Goal: Task Accomplishment & Management: Complete application form

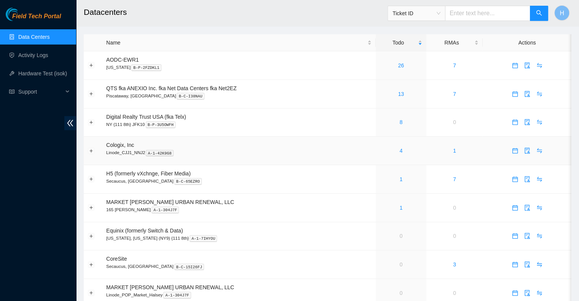
click at [409, 152] on div "4" at bounding box center [401, 151] width 42 height 8
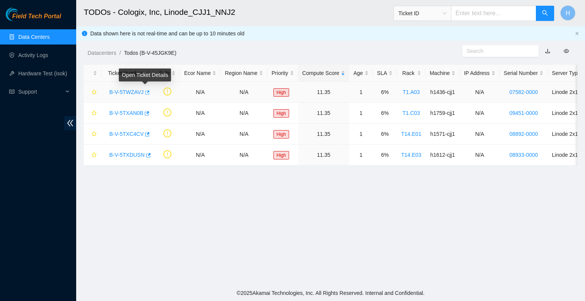
click at [146, 94] on icon "button" at bounding box center [146, 92] width 5 height 5
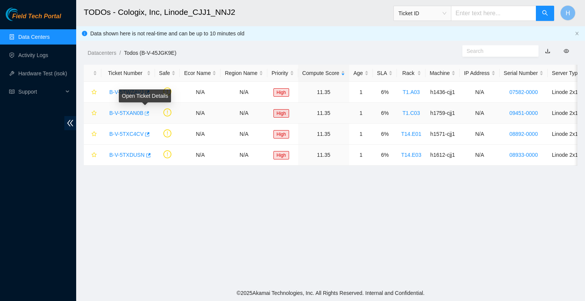
click at [145, 115] on icon "button" at bounding box center [146, 113] width 5 height 5
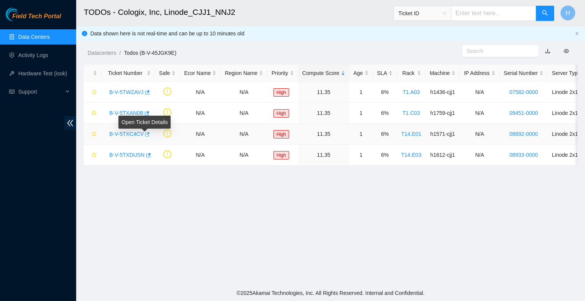
click at [144, 134] on icon "button" at bounding box center [146, 134] width 5 height 5
click at [146, 155] on icon "button" at bounding box center [147, 155] width 5 height 5
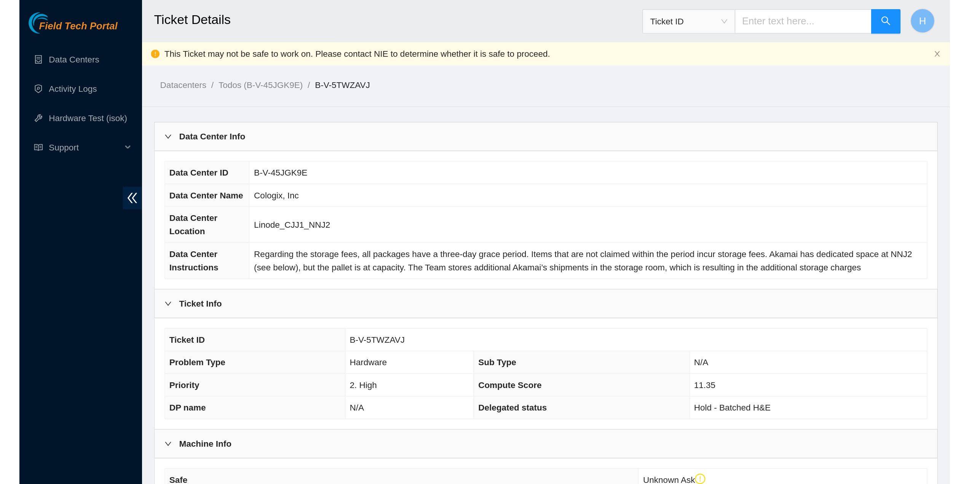
scroll to position [203, 0]
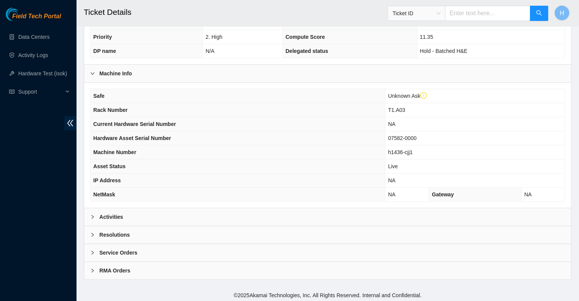
click at [159, 213] on div "Activities" at bounding box center [327, 217] width 487 height 18
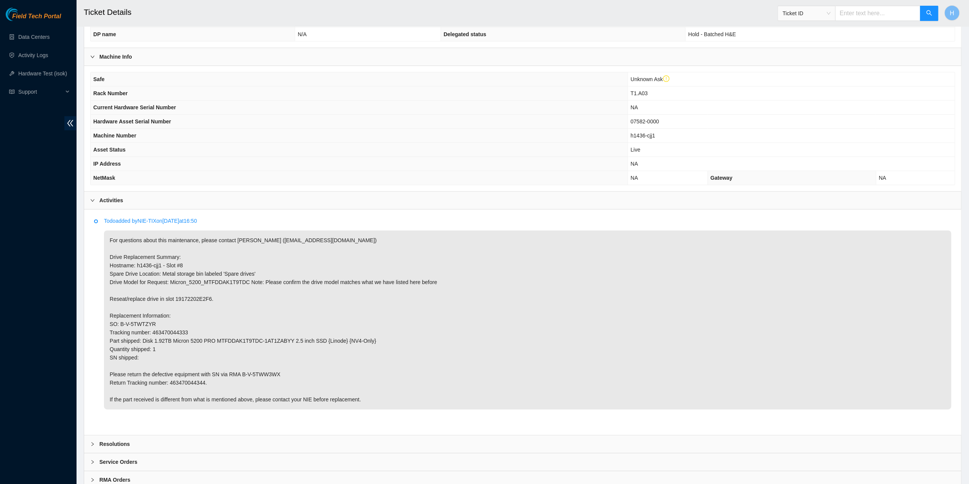
click at [584, 93] on span "T1.A03" at bounding box center [639, 93] width 17 height 6
copy span "T1.A03"
click at [153, 265] on p "For questions about this maintenance, please contact Alex Abelson (aabelson@aka…" at bounding box center [527, 319] width 847 height 179
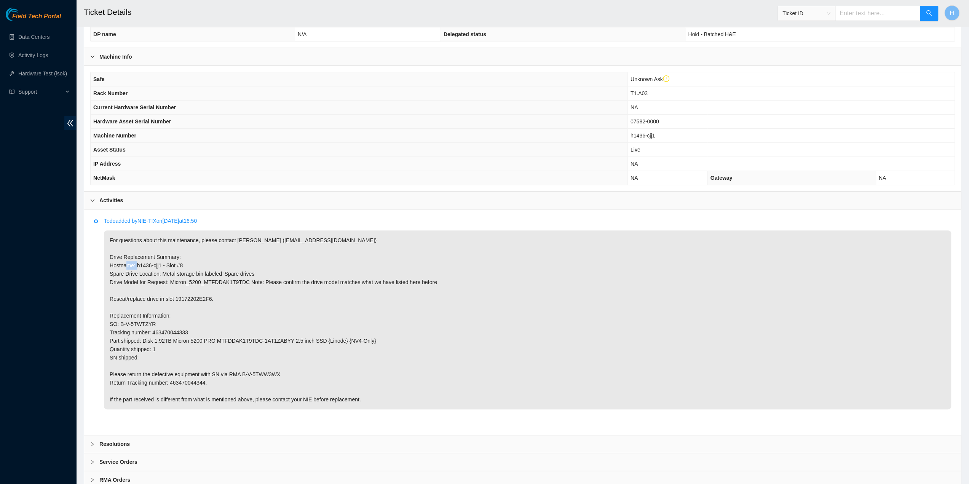
click at [154, 264] on p "For questions about this maintenance, please contact Alex Abelson (aabelson@aka…" at bounding box center [527, 319] width 847 height 179
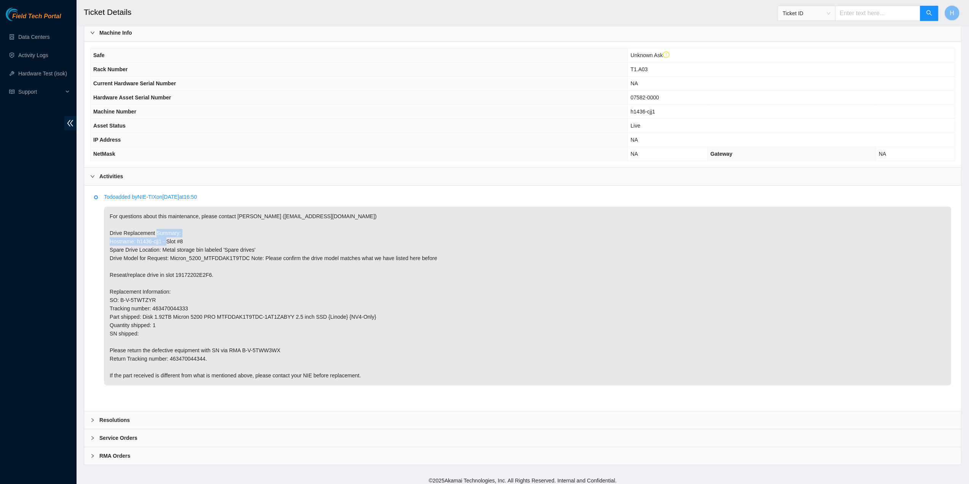
scroll to position [227, 0]
click at [180, 301] on div "Service Orders" at bounding box center [522, 438] width 877 height 18
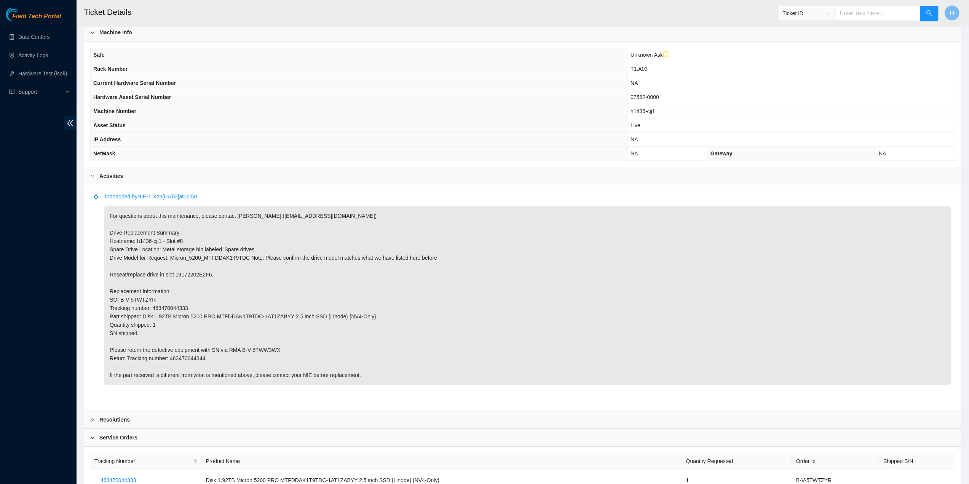
click at [182, 301] on div "Resolutions" at bounding box center [522, 420] width 877 height 18
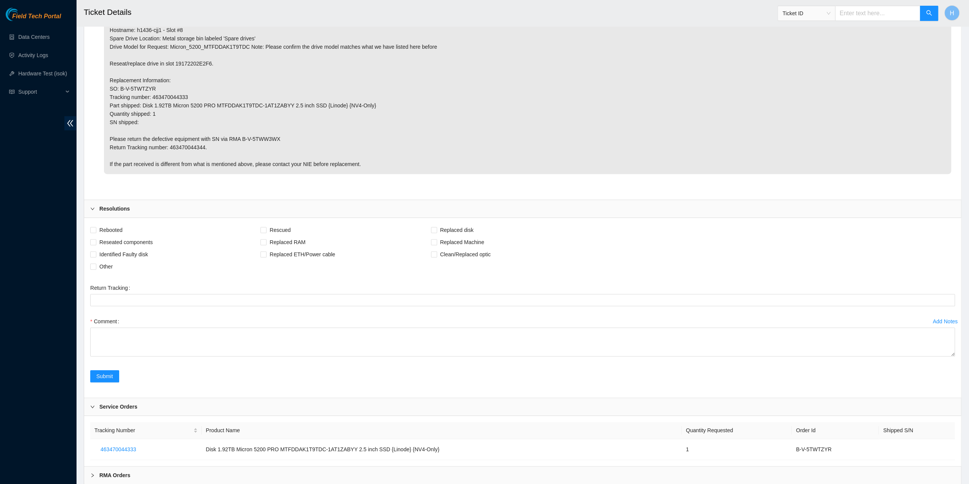
scroll to position [457, 0]
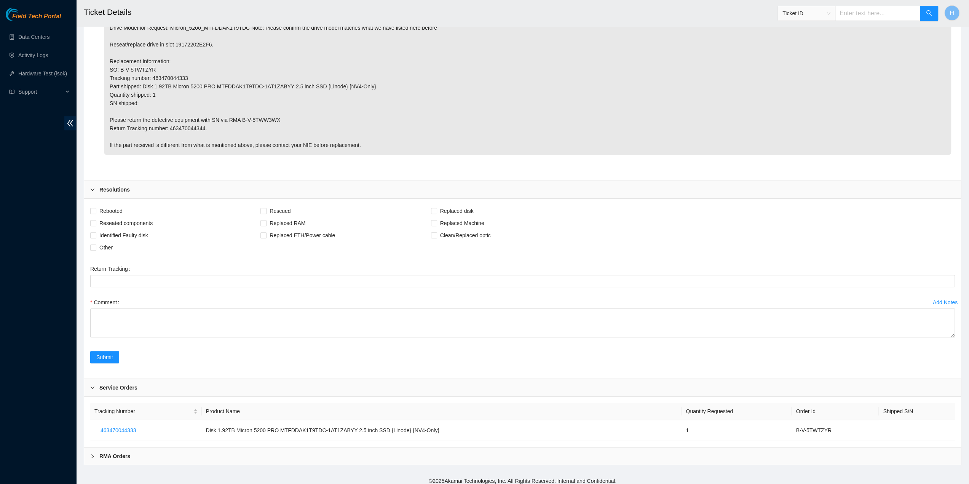
click at [145, 301] on div "Service Orders" at bounding box center [522, 388] width 877 height 18
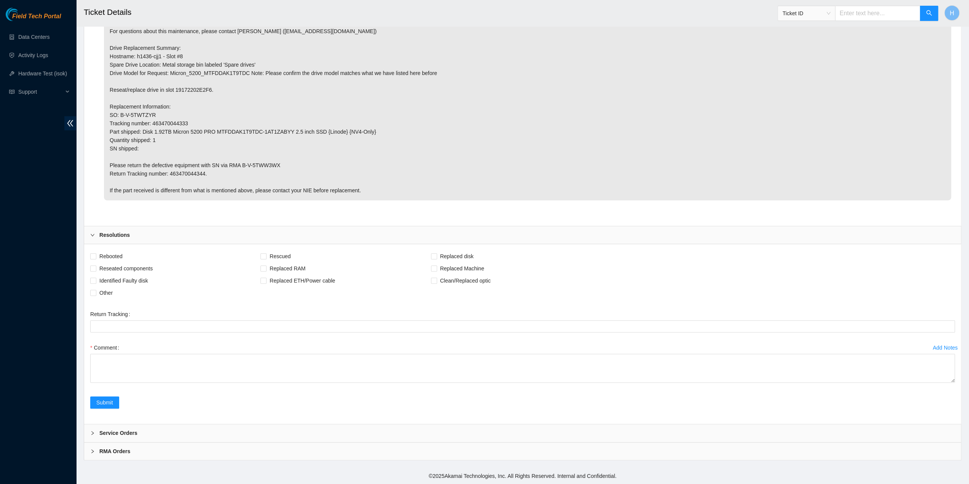
scroll to position [407, 0]
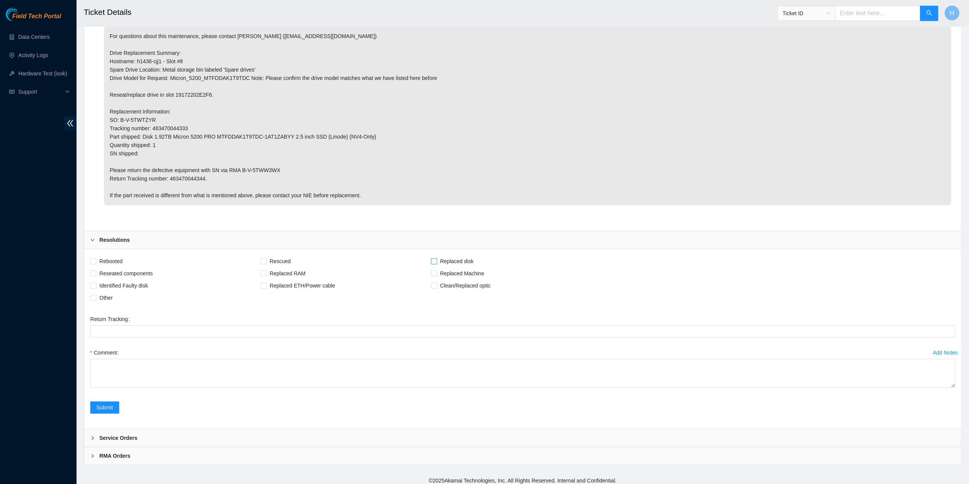
click at [431, 258] on span at bounding box center [434, 261] width 6 height 6
click at [431, 258] on input "Replaced disk" at bounding box center [433, 260] width 5 height 5
checkbox input "true"
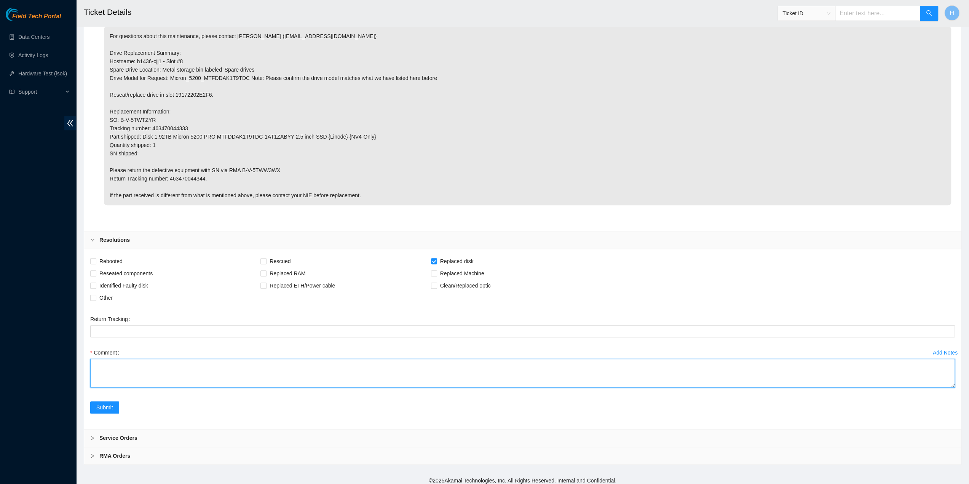
click at [178, 301] on textarea "Comment" at bounding box center [522, 373] width 865 height 29
paste textarea "19172205034E"
click at [142, 301] on textarea "Replaced drive with 19172205034E" at bounding box center [522, 373] width 865 height 29
click at [150, 301] on textarea "Replaced drive with s/n 19172205034E" at bounding box center [522, 373] width 865 height 29
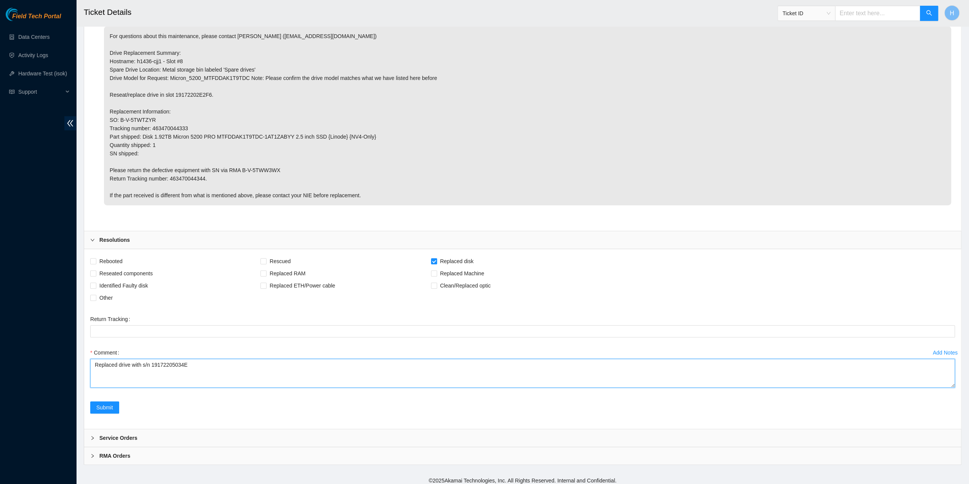
drag, startPoint x: 151, startPoint y: 361, endPoint x: 85, endPoint y: 361, distance: 66.3
click at [85, 301] on div "Rebooted Rescued Replaced disk Reseated components Replaced RAM Replaced Machin…" at bounding box center [522, 339] width 877 height 180
type textarea "Replaced drive with s/n 19172205034E"
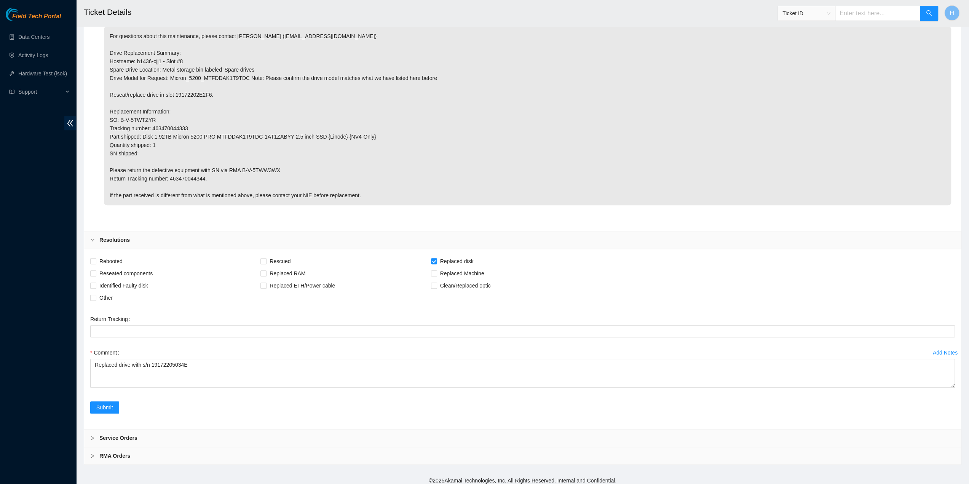
click at [211, 301] on div "Comment" at bounding box center [522, 352] width 865 height 12
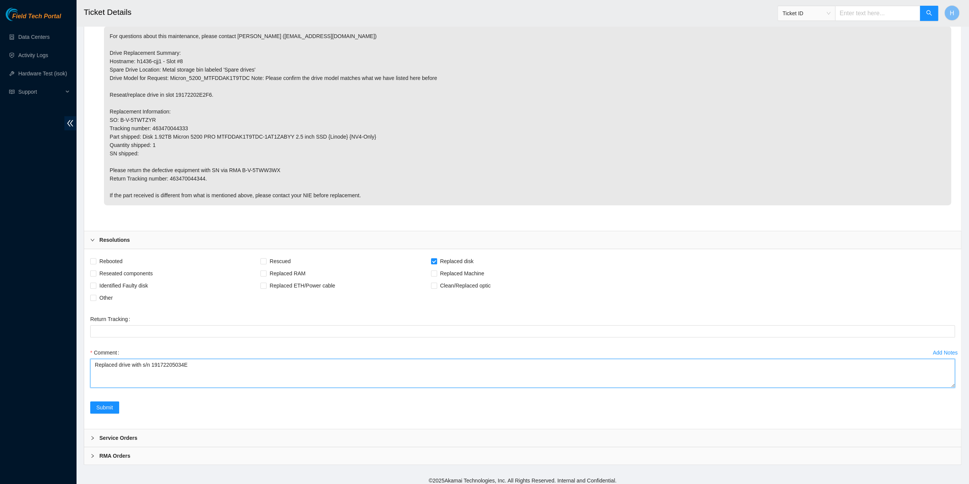
click at [211, 301] on textarea "Replaced drive with s/n 19172205034E" at bounding box center [522, 373] width 865 height 29
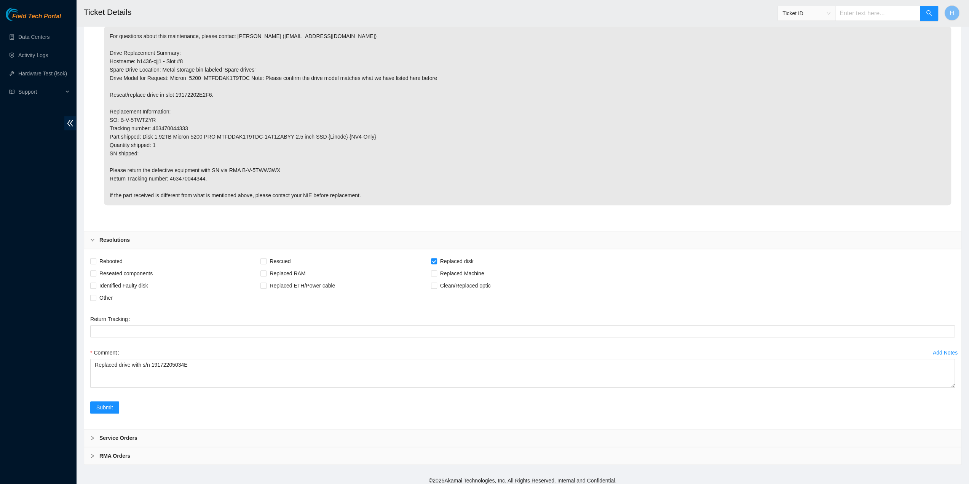
click at [189, 176] on p "For questions about this maintenance, please contact Alex Abelson (aabelson@aka…" at bounding box center [527, 115] width 847 height 179
copy p "463470044344"
click at [201, 301] on Tracking "Return Tracking" at bounding box center [522, 331] width 865 height 12
paste Tracking "463470044344"
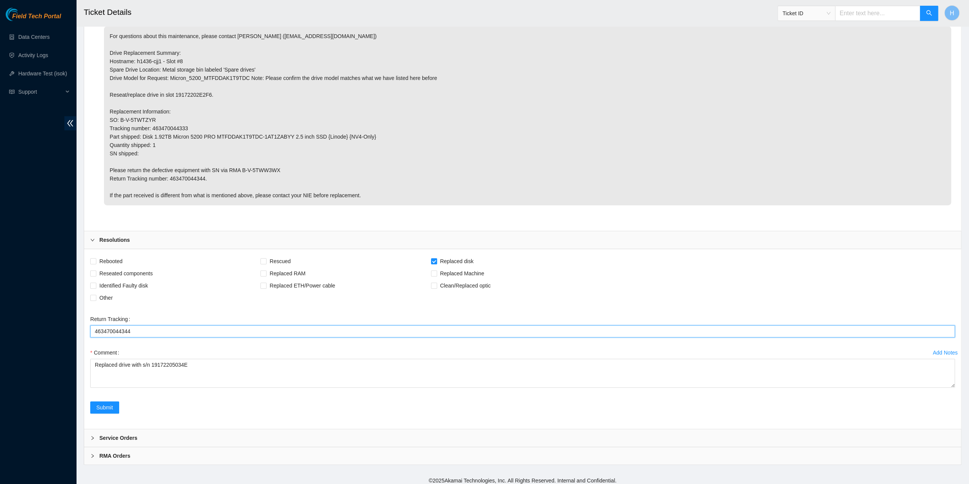
type Tracking "463470044344"
click at [107, 301] on span "Submit" at bounding box center [104, 407] width 17 height 8
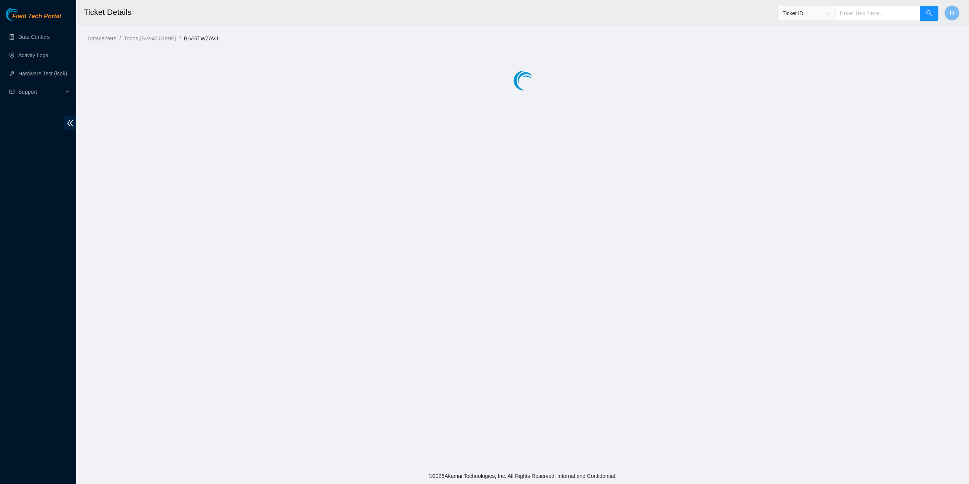
scroll to position [0, 0]
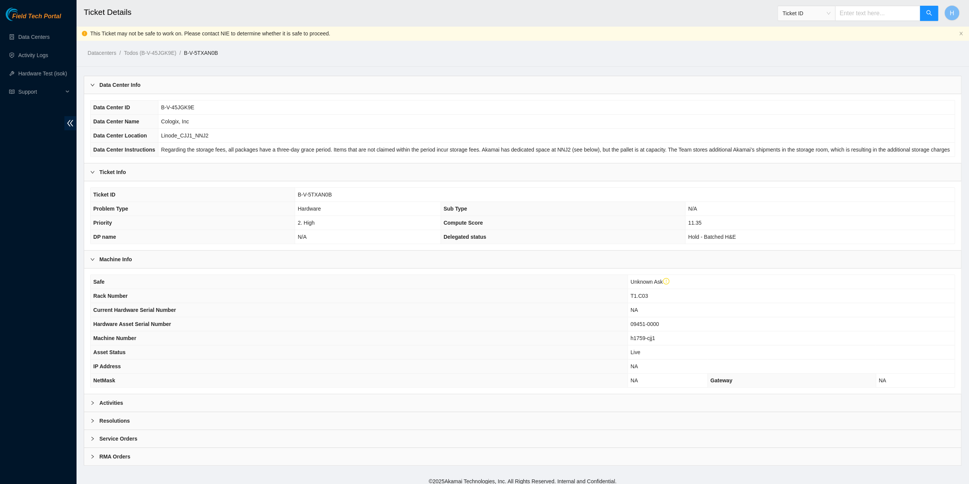
click at [415, 301] on div "Activities" at bounding box center [522, 403] width 877 height 18
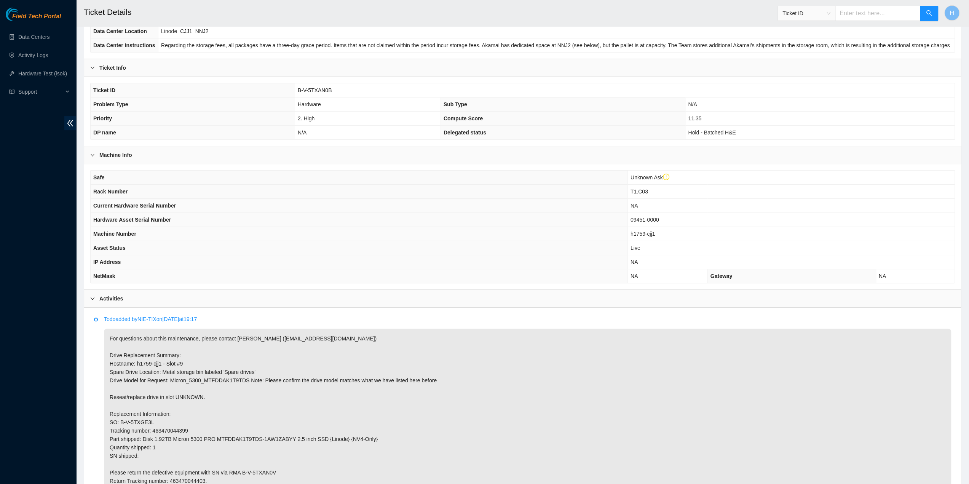
scroll to position [152, 0]
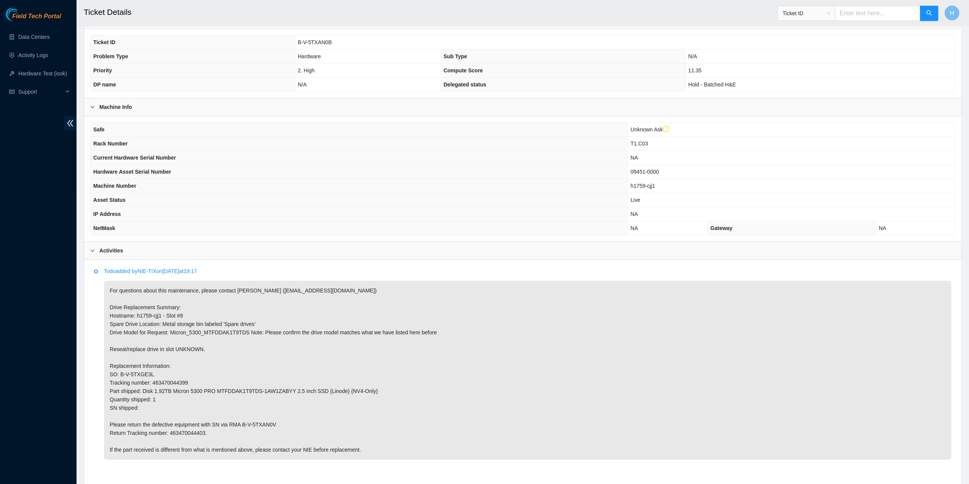
click at [584, 142] on span "T1.C03" at bounding box center [640, 143] width 18 height 6
copy span "T1.C03"
click at [162, 301] on p "For questions about this maintenance, please contact Alex Abelson (aabelson@aka…" at bounding box center [527, 370] width 847 height 179
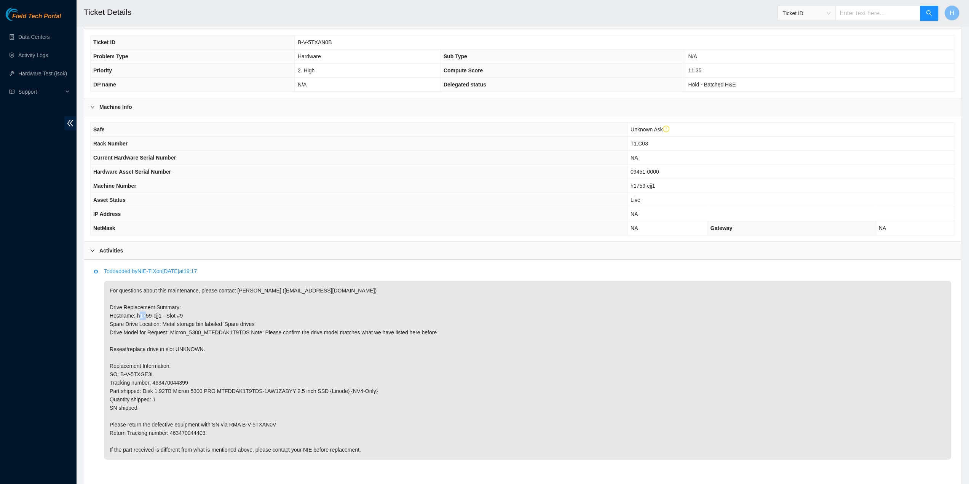
click at [162, 301] on p "For questions about this maintenance, please contact Alex Abelson (aabelson@aka…" at bounding box center [527, 370] width 847 height 179
copy p "Hostname: h1759-cjj1 - Slot #9 S"
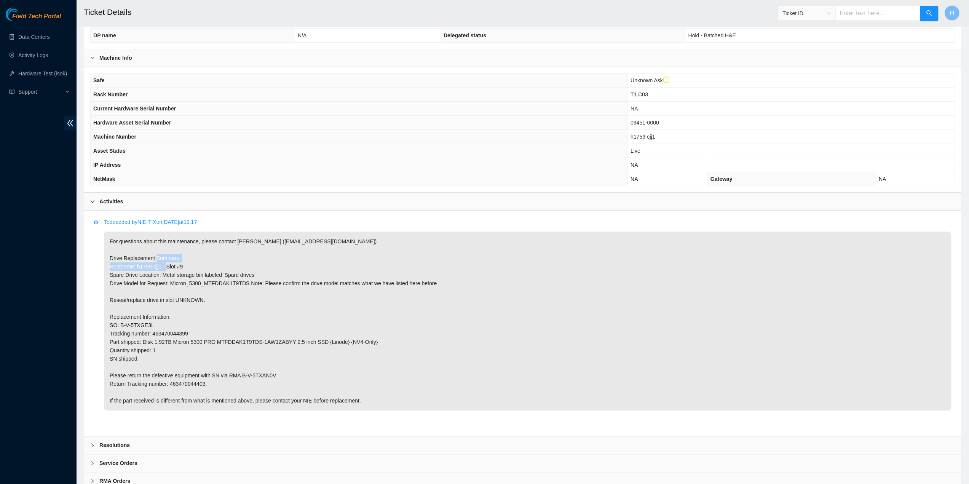
scroll to position [227, 0]
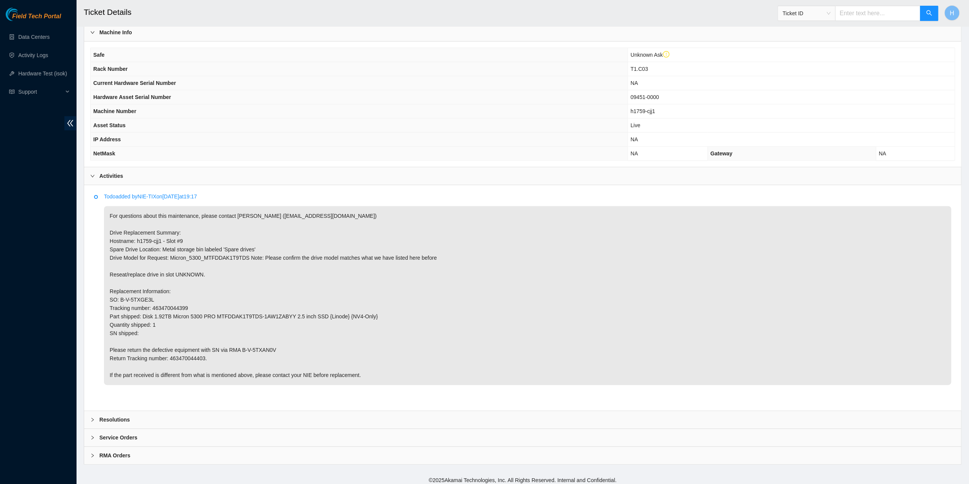
click at [195, 301] on div "Resolutions" at bounding box center [522, 420] width 877 height 18
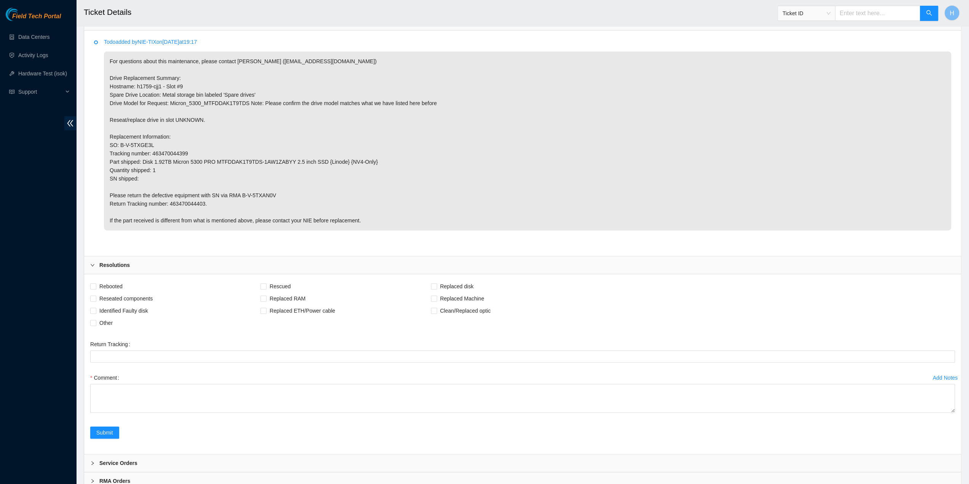
scroll to position [407, 0]
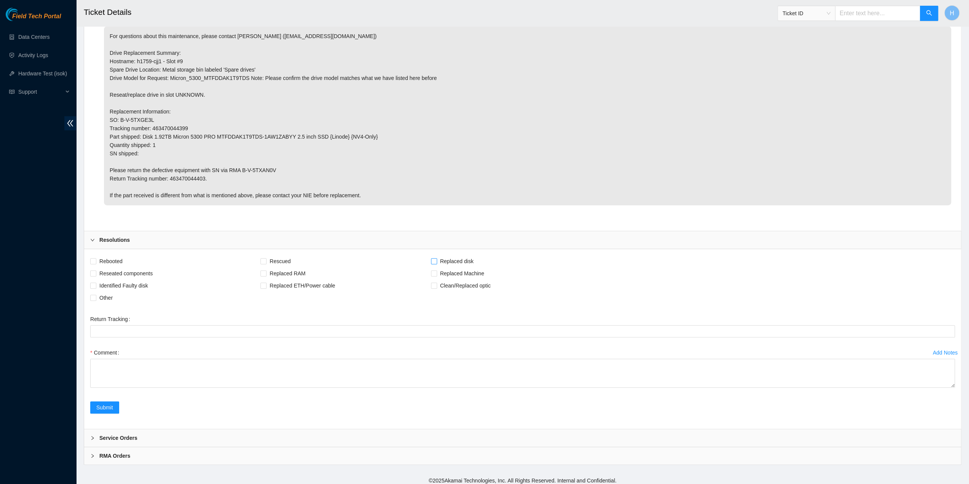
click at [431, 258] on span at bounding box center [434, 261] width 6 height 6
click at [431, 258] on input "Replaced disk" at bounding box center [433, 260] width 5 height 5
checkbox input "true"
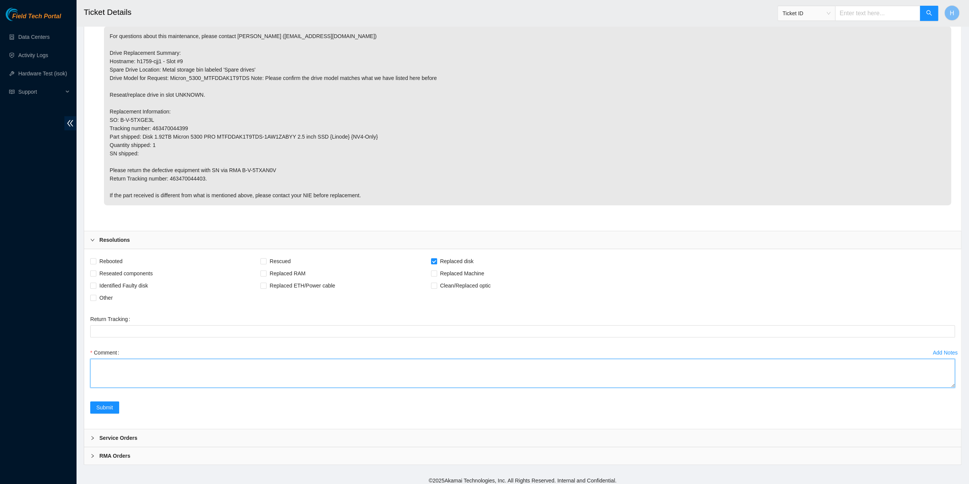
click at [184, 301] on textarea "Comment" at bounding box center [522, 373] width 865 height 29
paste textarea "Replaced drive with s/n"
type textarea "Replaced drive with s/n"
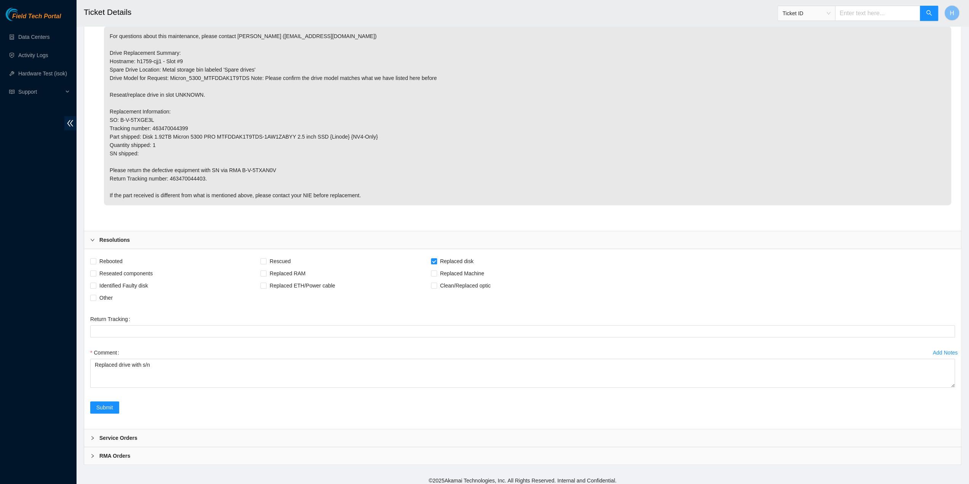
click at [187, 173] on p "For questions about this maintenance, please contact Alex Abelson (aabelson@aka…" at bounding box center [527, 115] width 847 height 179
click at [187, 172] on p "For questions about this maintenance, please contact Alex Abelson (aabelson@aka…" at bounding box center [527, 115] width 847 height 179
copy p "463470044403"
drag, startPoint x: 165, startPoint y: 324, endPoint x: 173, endPoint y: 324, distance: 8.0
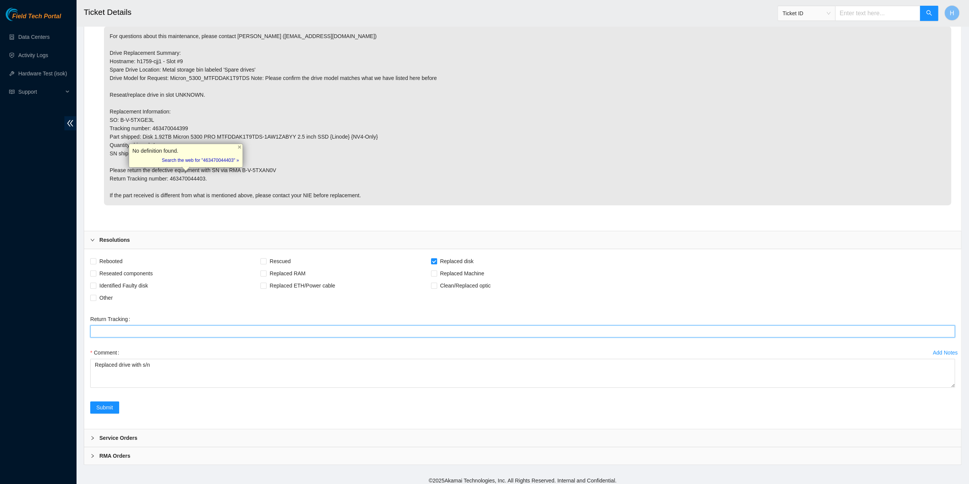
click at [165, 301] on Tracking "Return Tracking" at bounding box center [522, 331] width 865 height 12
paste Tracking "463470044403"
type Tracking "463470044403"
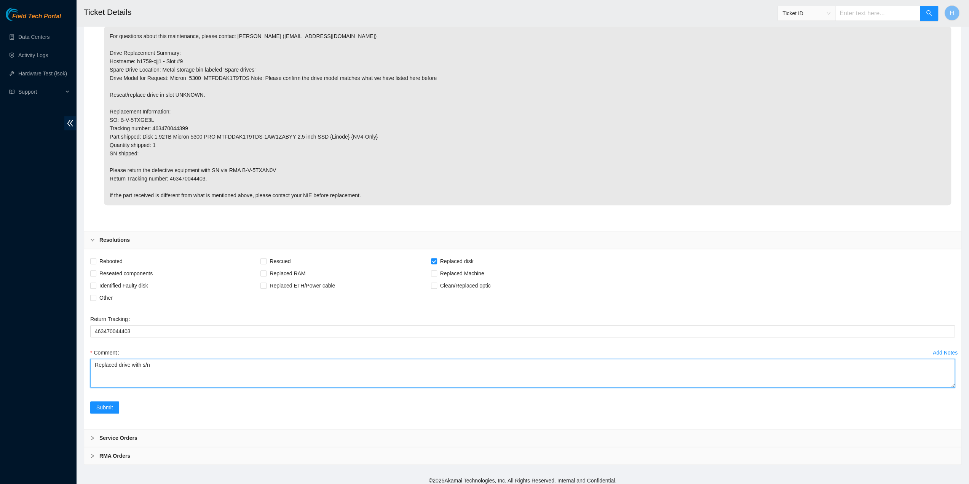
click at [215, 301] on textarea "Replaced drive with s/n" at bounding box center [522, 373] width 865 height 29
paste textarea "20192815EB3C"
type textarea "Replaced drive with s/n 20192815EB3C"
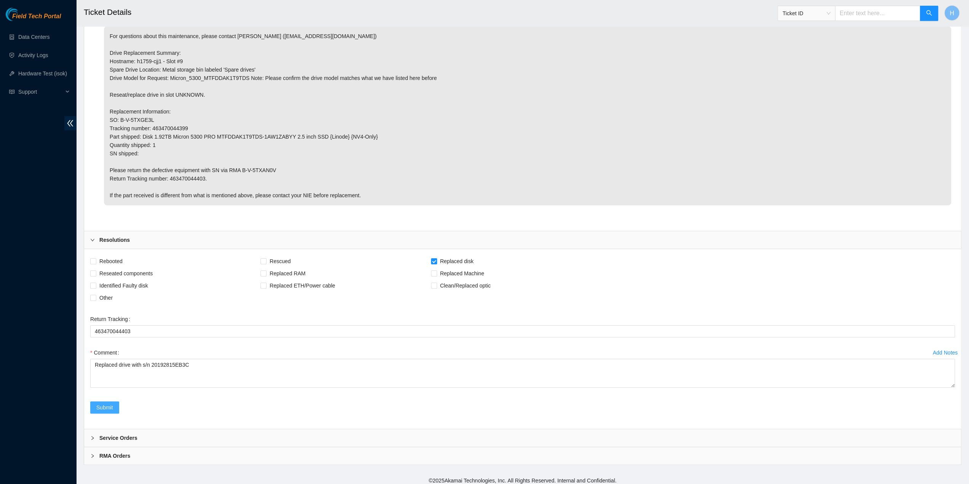
click at [112, 301] on span "Submit" at bounding box center [104, 407] width 17 height 8
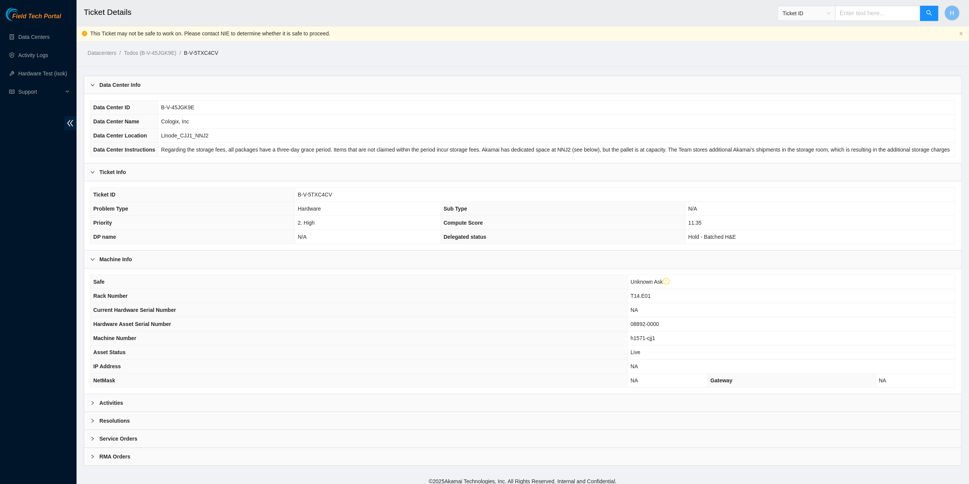
click at [317, 301] on div "Activities" at bounding box center [522, 403] width 877 height 18
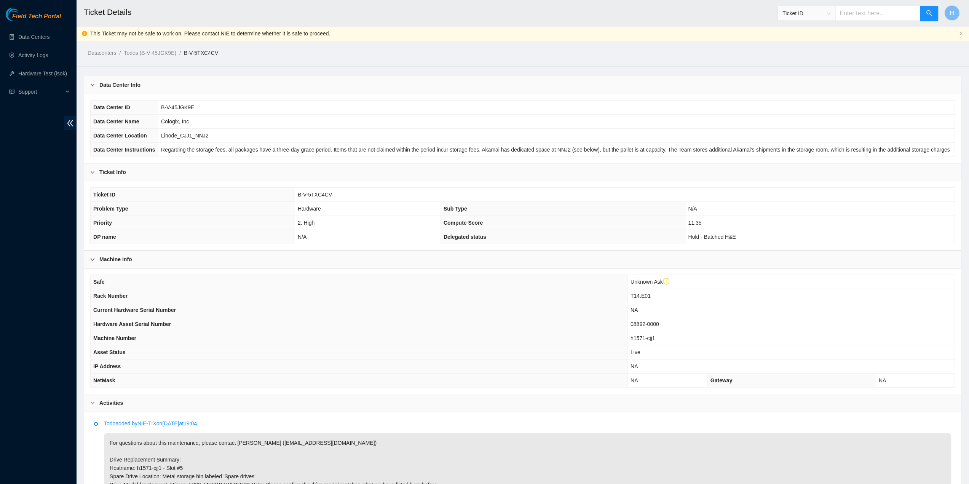
scroll to position [227, 0]
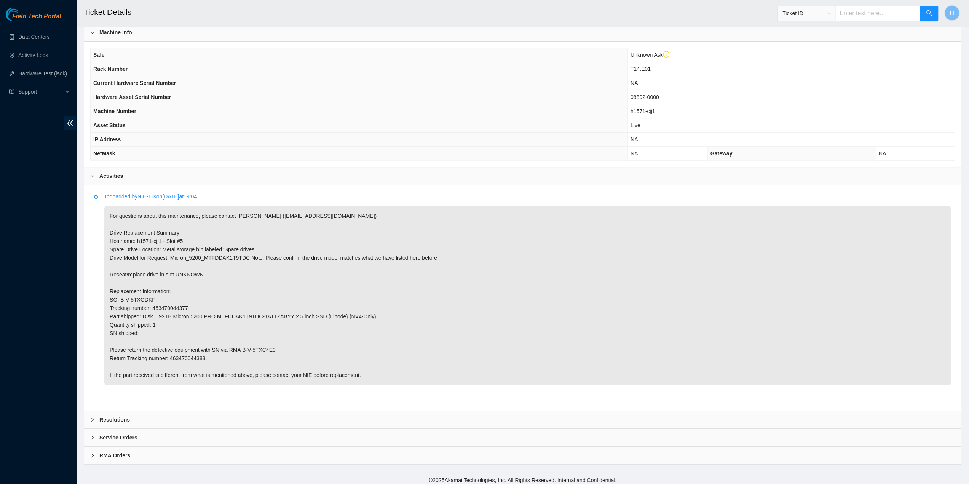
click at [155, 241] on p "For questions about this maintenance, please contact Alex Abelson (aabelson@aka…" at bounding box center [527, 295] width 847 height 179
copy p "Hostname: h1571-cjj1 - Slot #5 S"
click at [584, 67] on span "T14.E01" at bounding box center [641, 69] width 20 height 6
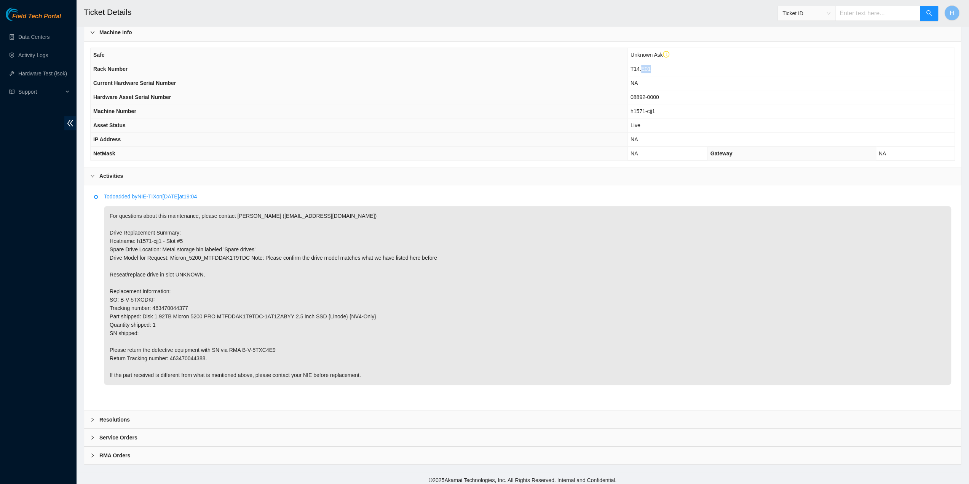
click at [584, 67] on span "T14.E01" at bounding box center [641, 69] width 20 height 6
copy span "T14.E01"
click at [192, 301] on div "Resolutions" at bounding box center [522, 420] width 877 height 18
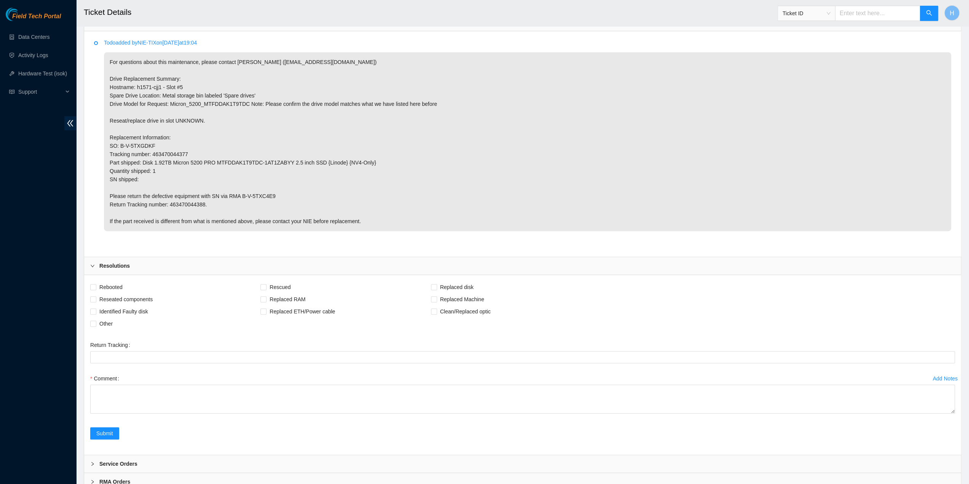
scroll to position [407, 0]
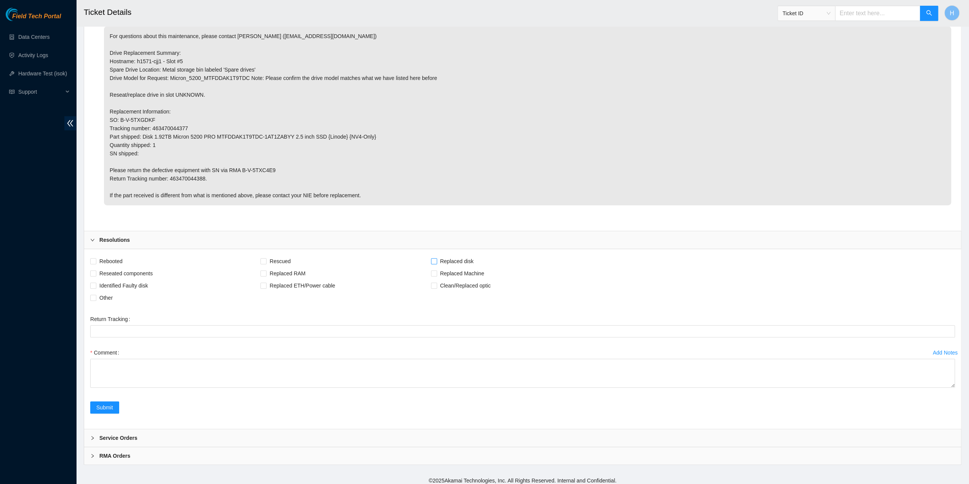
click at [431, 258] on span at bounding box center [434, 261] width 6 height 6
click at [431, 258] on input "Replaced disk" at bounding box center [433, 260] width 5 height 5
checkbox input "true"
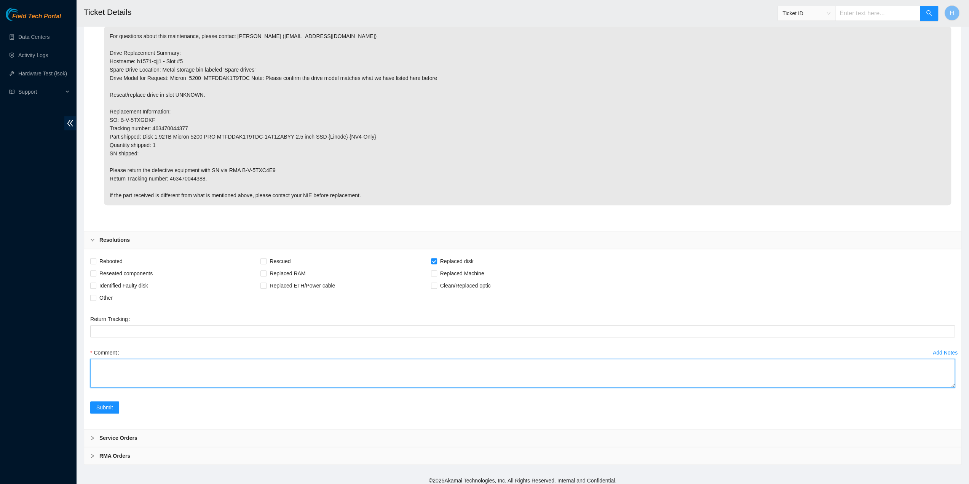
click at [182, 301] on textarea "Comment" at bounding box center [522, 373] width 865 height 29
paste textarea "Replaced drive with s/n"
type textarea "Replaced drive with s/n"
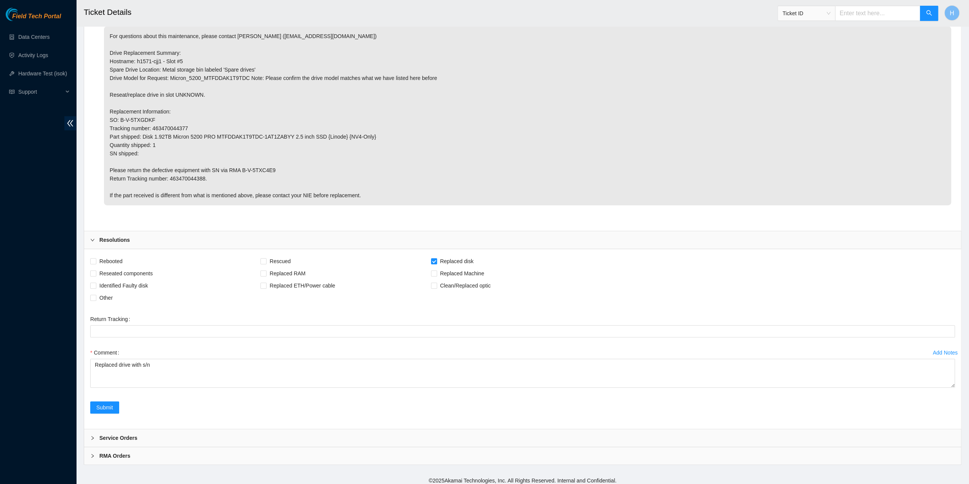
click at [195, 174] on p "For questions about this maintenance, please contact Alex Abelson (aabelson@aka…" at bounding box center [527, 115] width 847 height 179
copy p "463470044388"
click at [182, 301] on Tracking "Return Tracking" at bounding box center [522, 331] width 865 height 12
paste Tracking "463470044388"
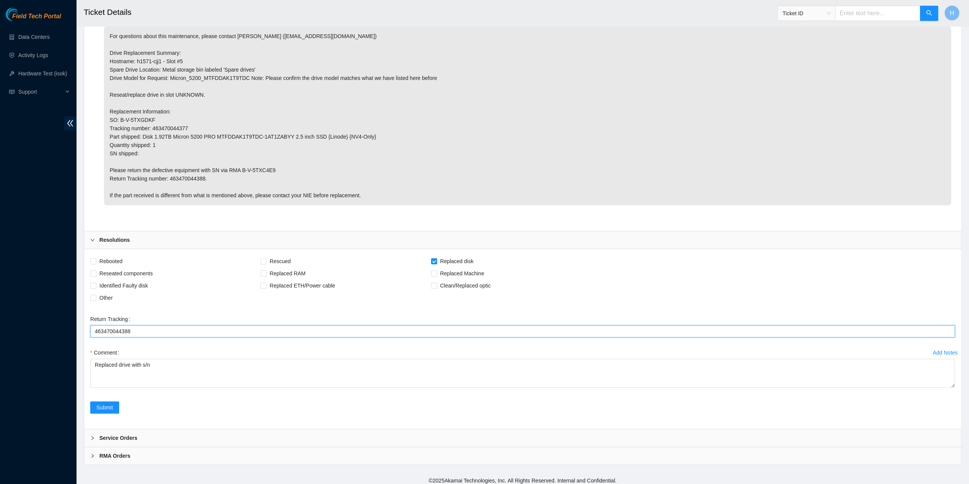
type Tracking "463470044388"
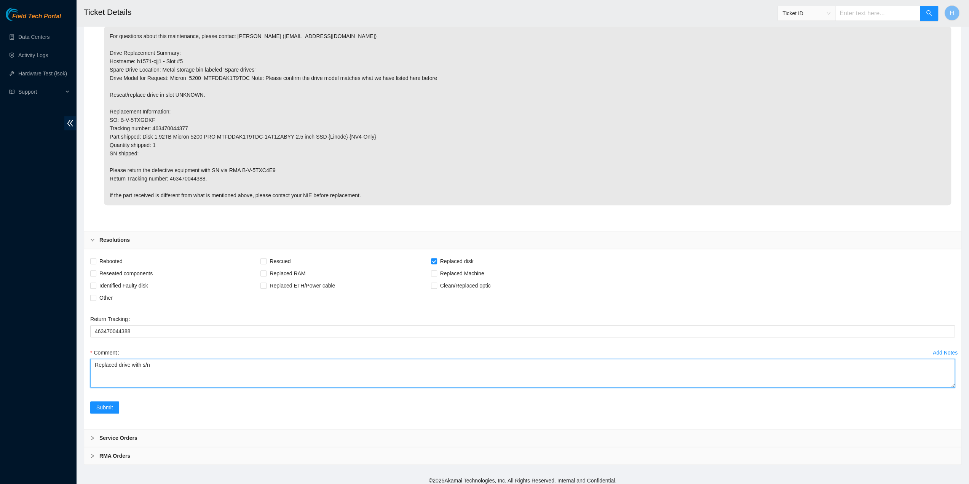
click at [260, 301] on textarea "Replaced drive with s/n" at bounding box center [522, 373] width 865 height 29
paste textarea "19172205130E"
type textarea "Replaced drive with s/n 19172205130E"
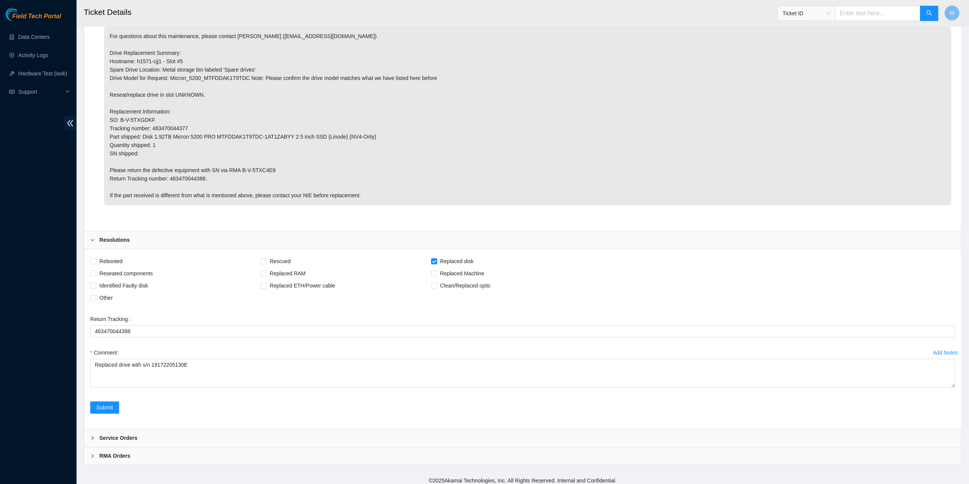
click at [379, 200] on p "For questions about this maintenance, please contact Alex Abelson (aabelson@aka…" at bounding box center [527, 115] width 847 height 179
click at [112, 301] on span "Submit" at bounding box center [104, 407] width 17 height 8
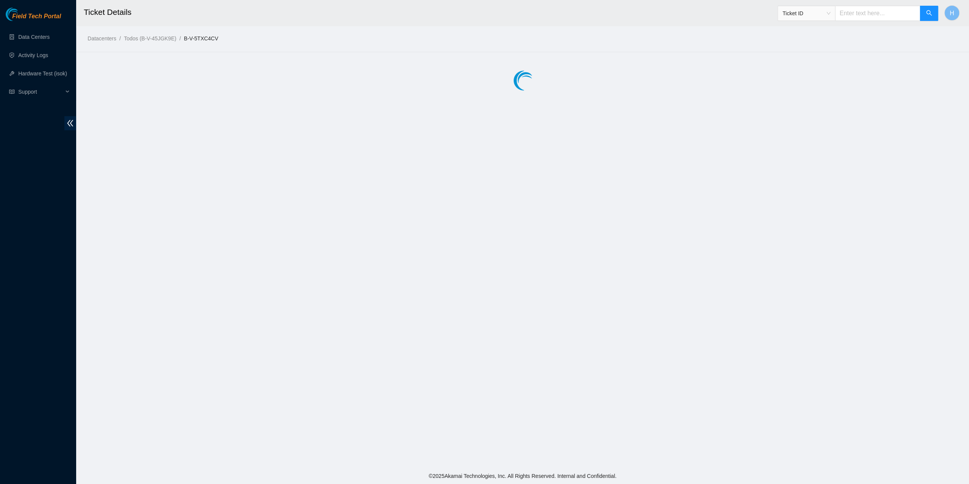
scroll to position [0, 0]
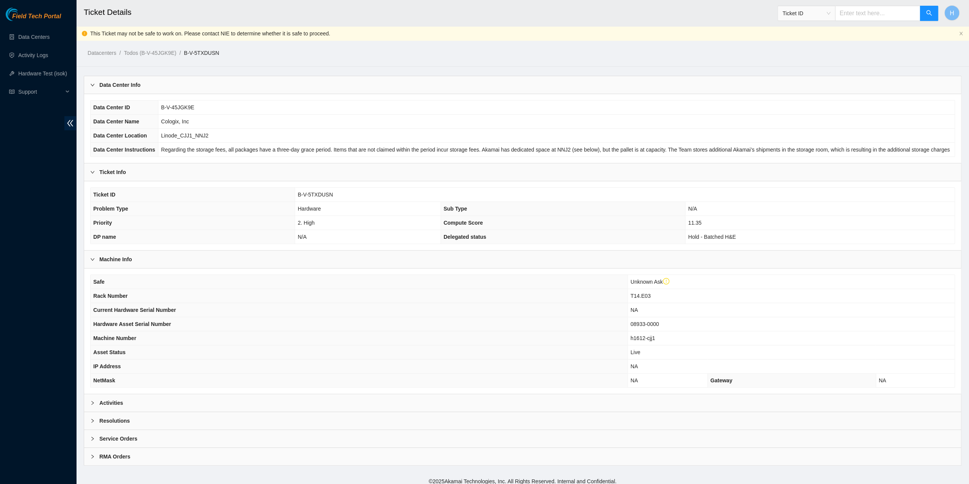
scroll to position [1, 0]
click at [584, 293] on span "T14.E03" at bounding box center [641, 295] width 20 height 6
copy span "T14.E03"
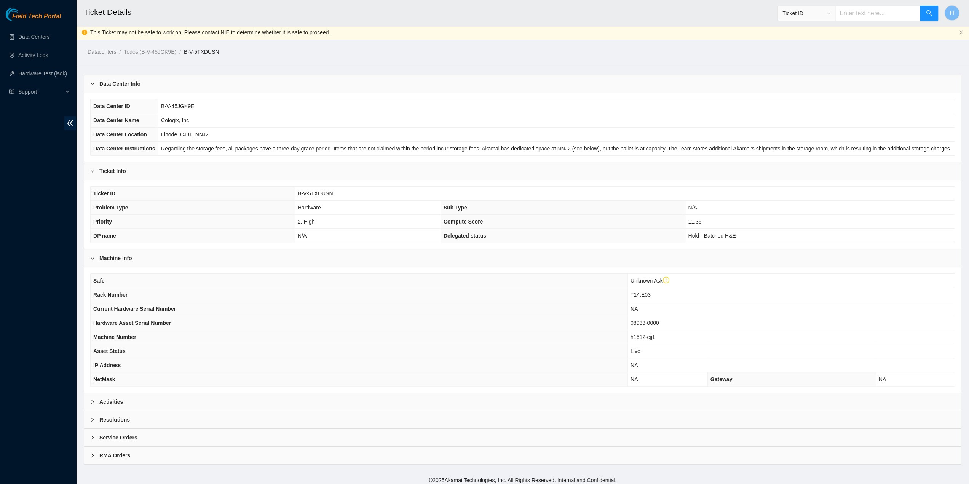
click at [249, 301] on div "Activities" at bounding box center [522, 402] width 877 height 18
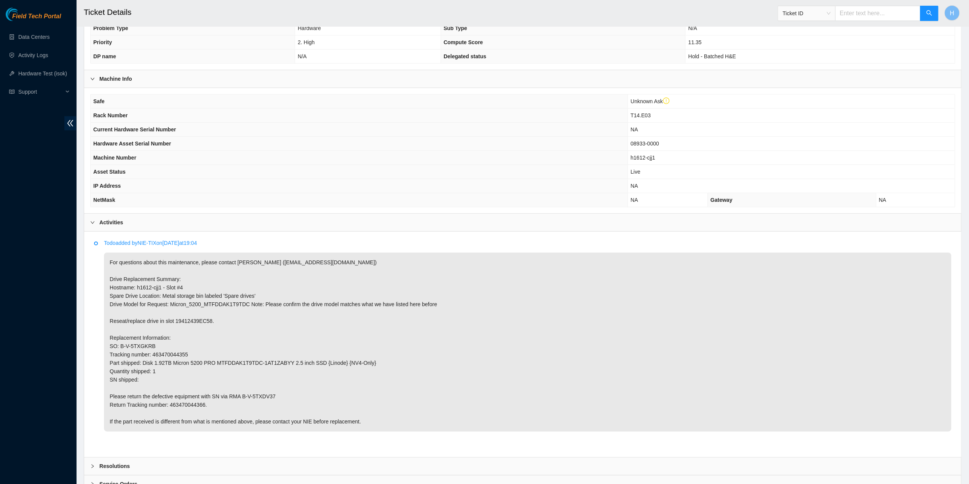
scroll to position [227, 0]
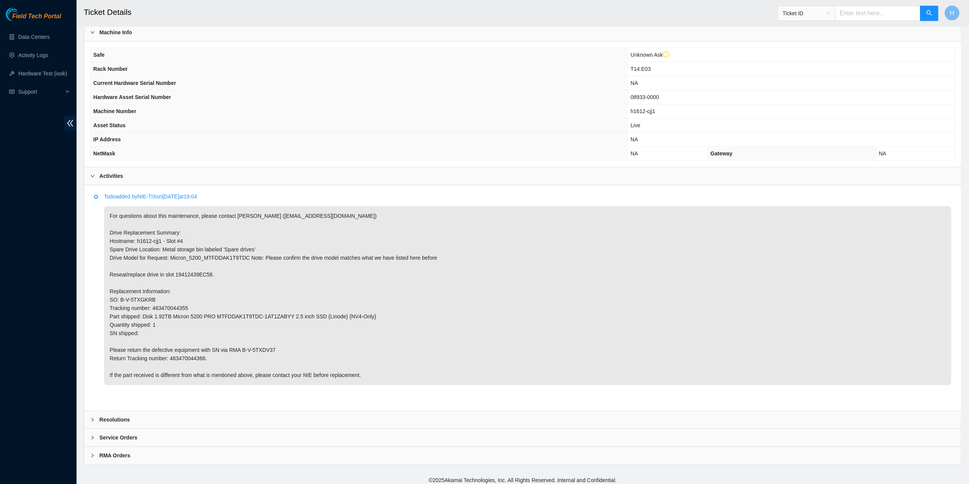
click at [161, 238] on p "For questions about this maintenance, please contact [PERSON_NAME] ([EMAIL_ADDR…" at bounding box center [527, 295] width 847 height 179
click at [161, 237] on p "For questions about this maintenance, please contact [PERSON_NAME] ([EMAIL_ADDR…" at bounding box center [527, 295] width 847 height 179
click at [161, 238] on p "For questions about this maintenance, please contact [PERSON_NAME] ([EMAIL_ADDR…" at bounding box center [527, 295] width 847 height 179
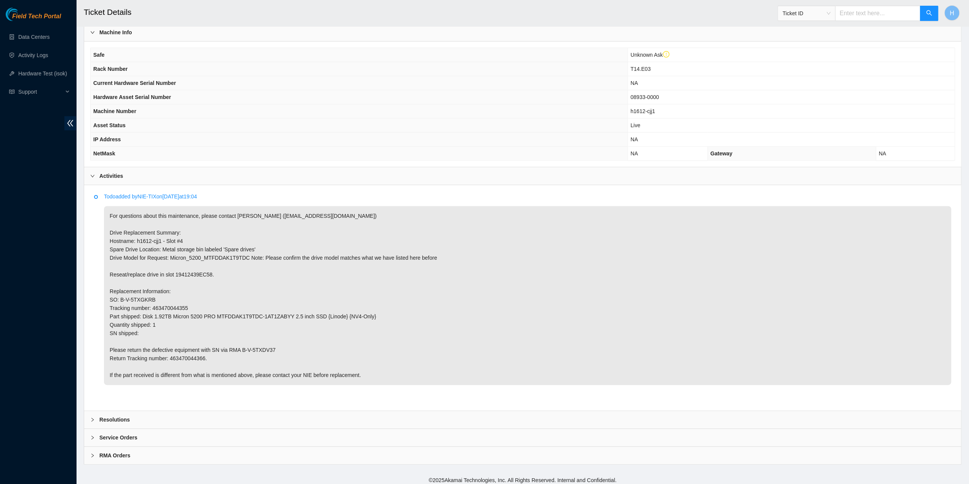
click at [190, 301] on div "Resolutions" at bounding box center [522, 420] width 877 height 18
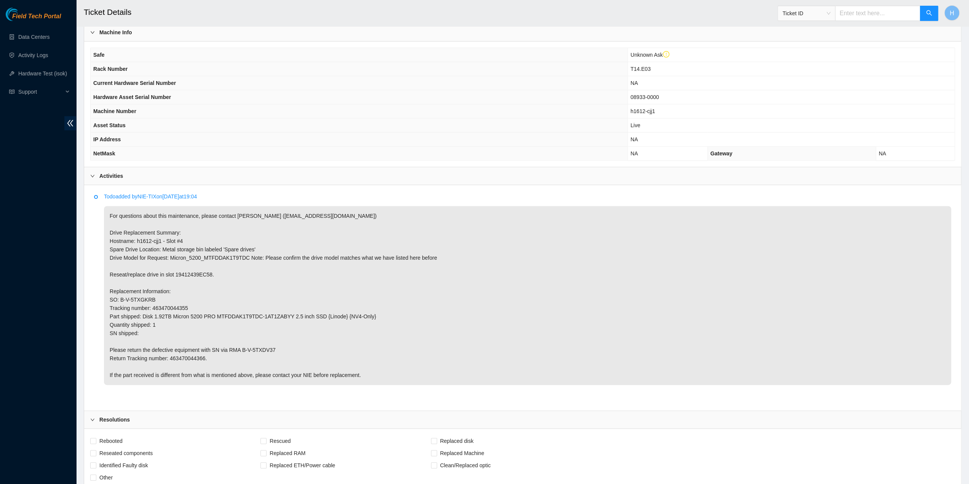
scroll to position [407, 0]
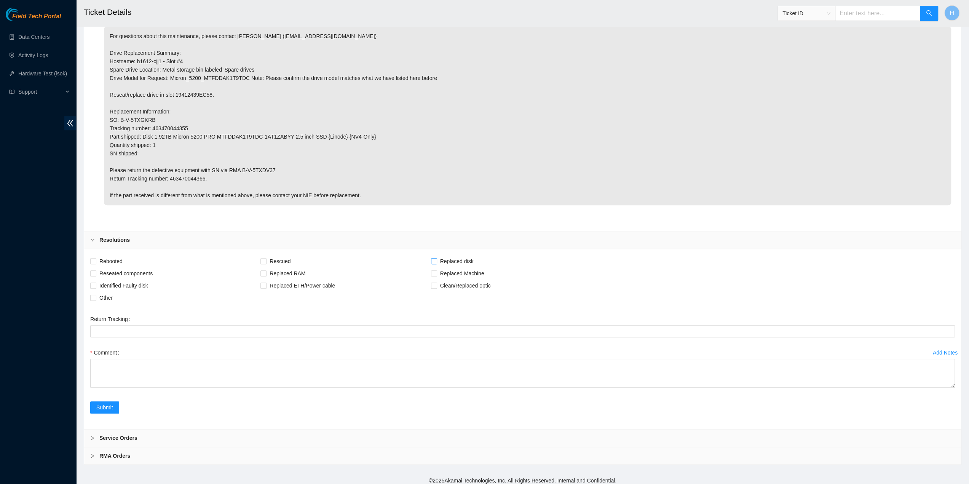
click at [431, 258] on span at bounding box center [434, 261] width 6 height 6
click at [431, 258] on input "Replaced disk" at bounding box center [433, 260] width 5 height 5
checkbox input "true"
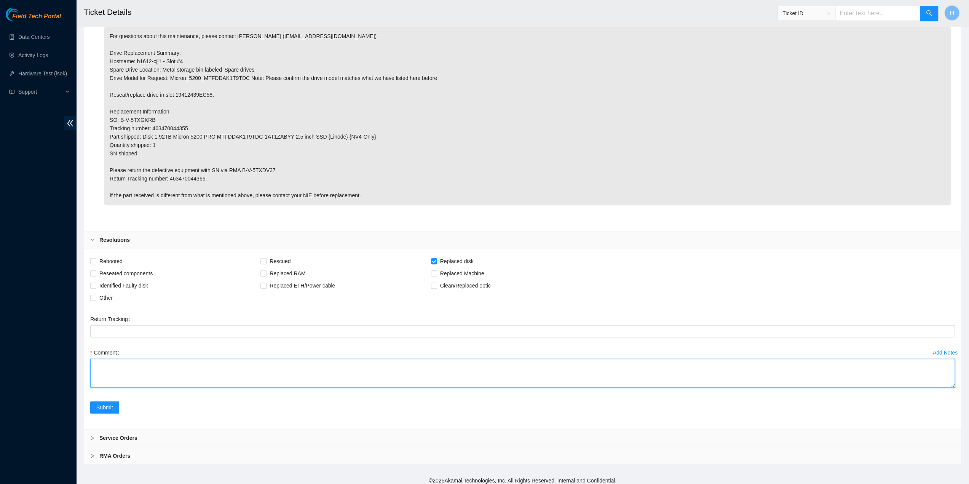
click at [182, 301] on textarea "Comment" at bounding box center [522, 373] width 865 height 29
paste textarea "Replaced drive with s/n"
type textarea "Replaced drive with s/n"
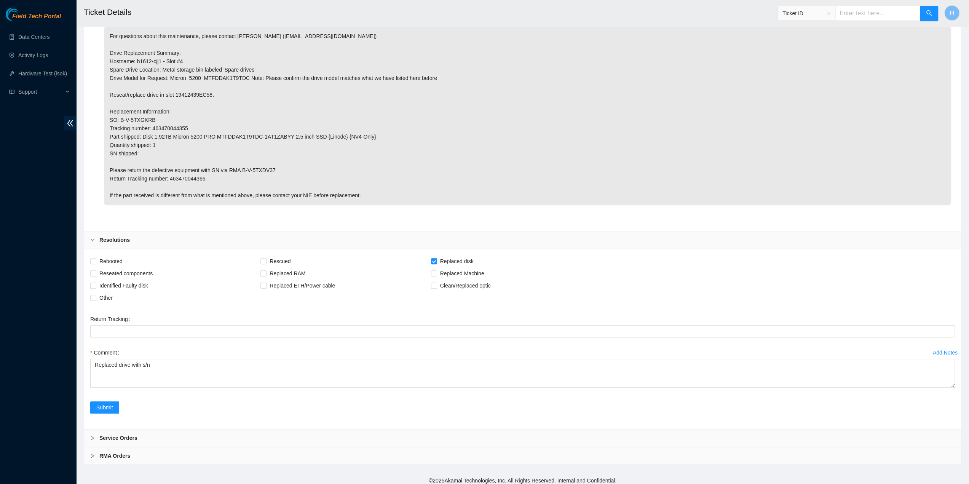
click at [182, 176] on p "For questions about this maintenance, please contact [PERSON_NAME] ([EMAIL_ADDR…" at bounding box center [527, 115] width 847 height 179
copy p "463470044366"
click at [184, 301] on Tracking "Return Tracking" at bounding box center [522, 331] width 865 height 12
paste Tracking "463470044366"
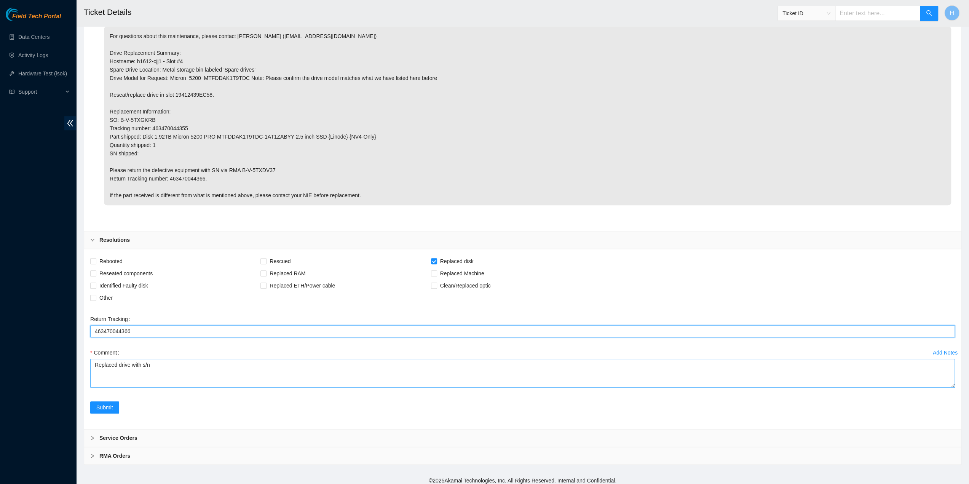
type Tracking "463470044366"
click at [217, 301] on textarea "Replaced drive with s/n" at bounding box center [522, 373] width 865 height 29
paste textarea "191722037C7D"
type textarea "Replaced drive with s/n 191722037C7D"
click at [112, 301] on span "Submit" at bounding box center [104, 407] width 17 height 8
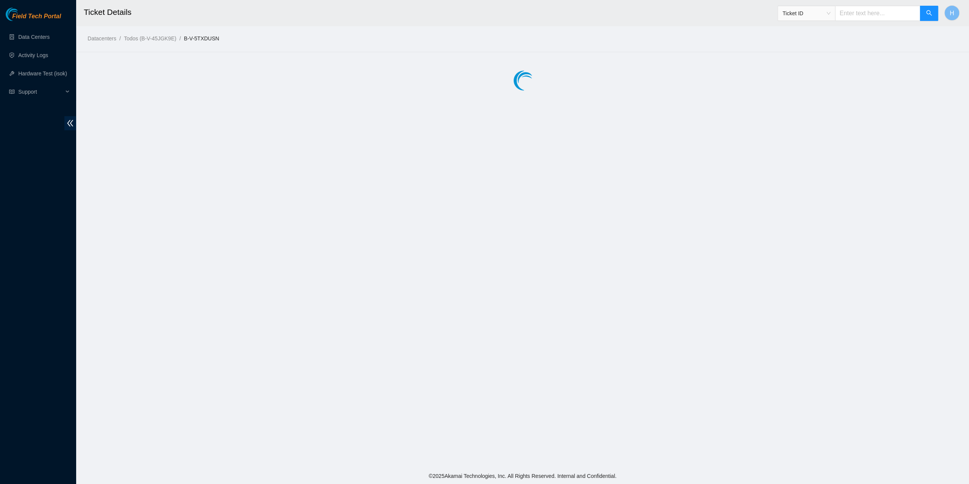
scroll to position [0, 0]
